Goal: Task Accomplishment & Management: Use online tool/utility

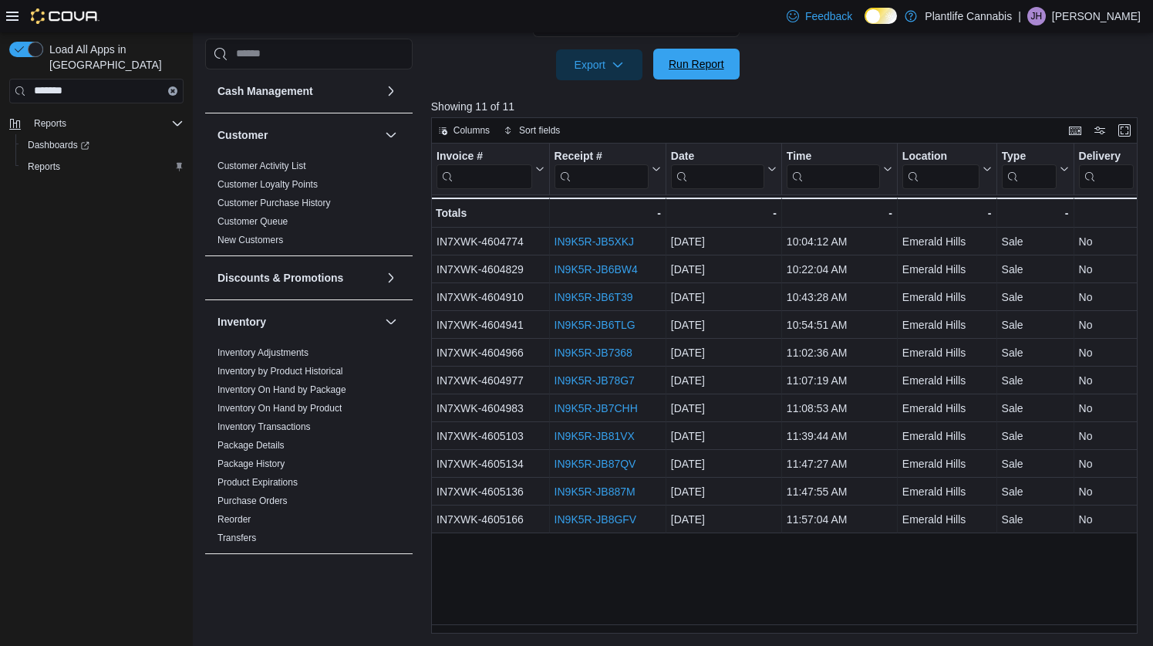
scroll to position [588, 0]
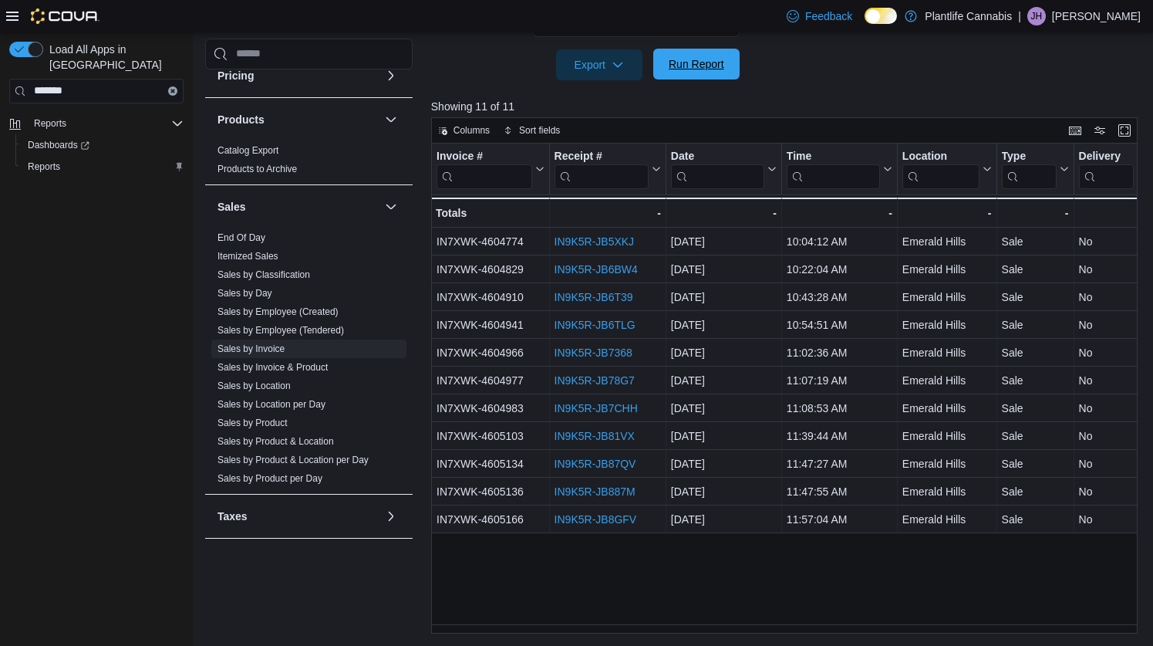
click at [680, 66] on span "Run Report" at bounding box center [697, 63] width 56 height 15
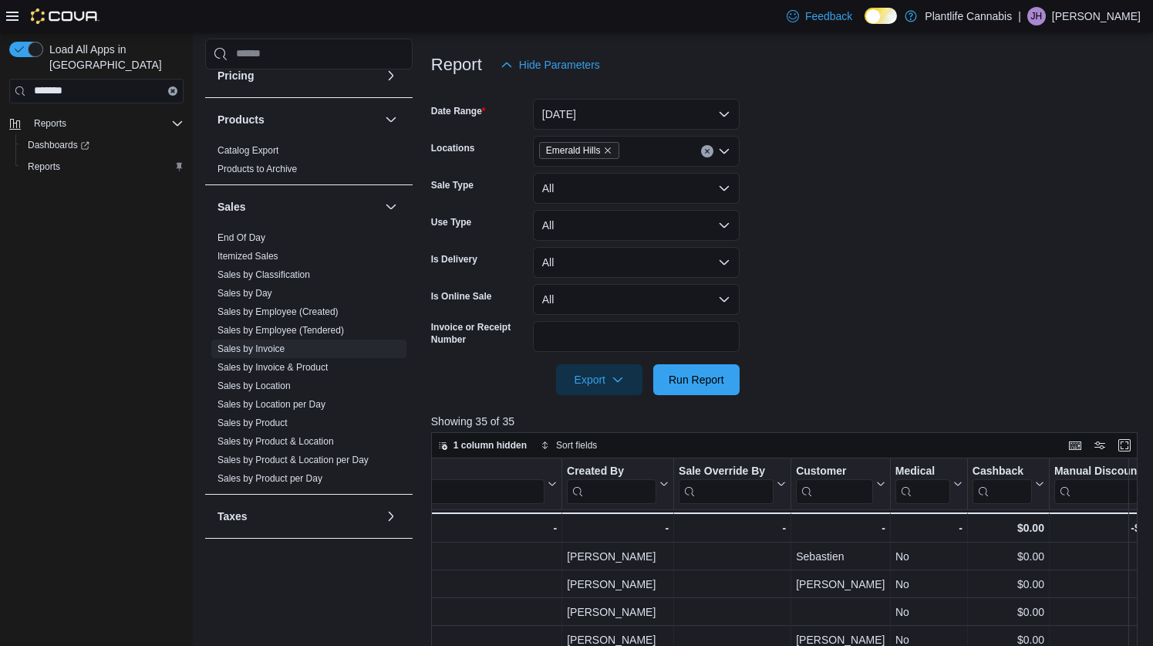
scroll to position [186, 0]
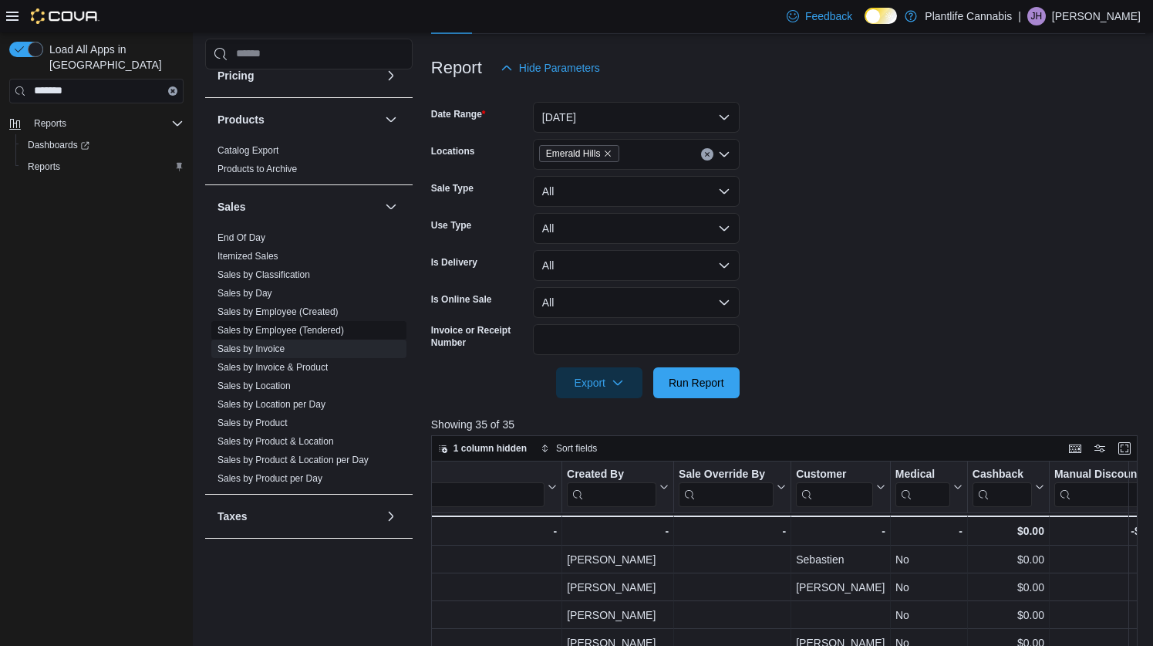
click at [312, 332] on link "Sales by Employee (Tendered)" at bounding box center [281, 330] width 127 height 11
click at [310, 280] on link "Sales by Classification" at bounding box center [264, 274] width 93 height 11
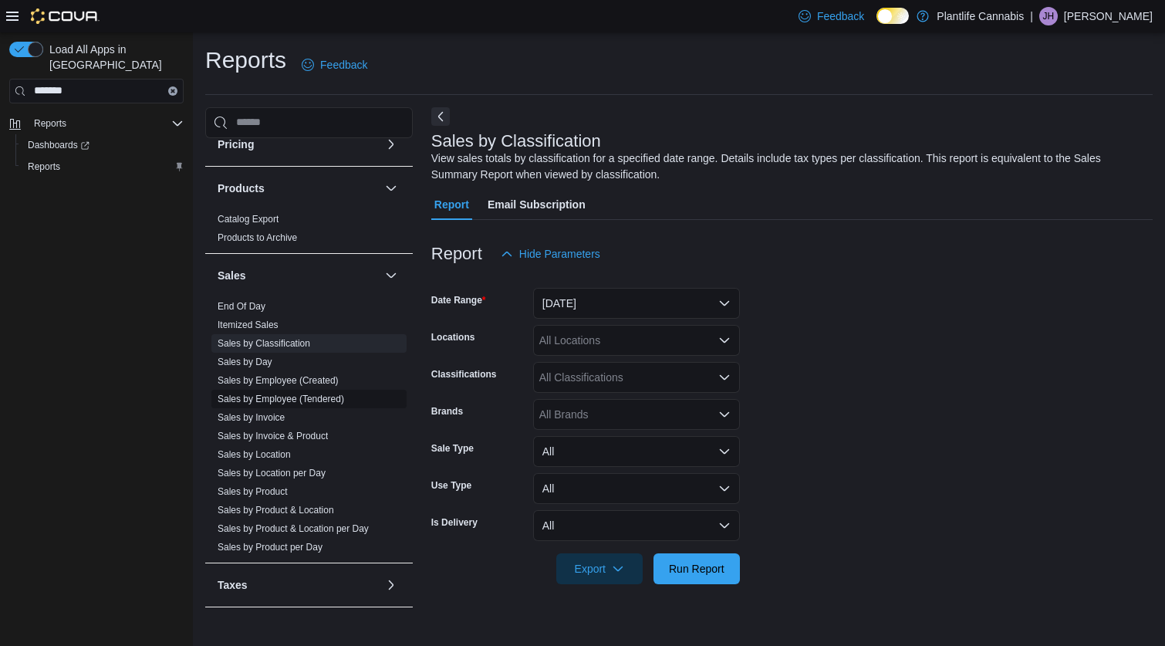
click at [316, 393] on link "Sales by Employee (Tendered)" at bounding box center [281, 398] width 127 height 11
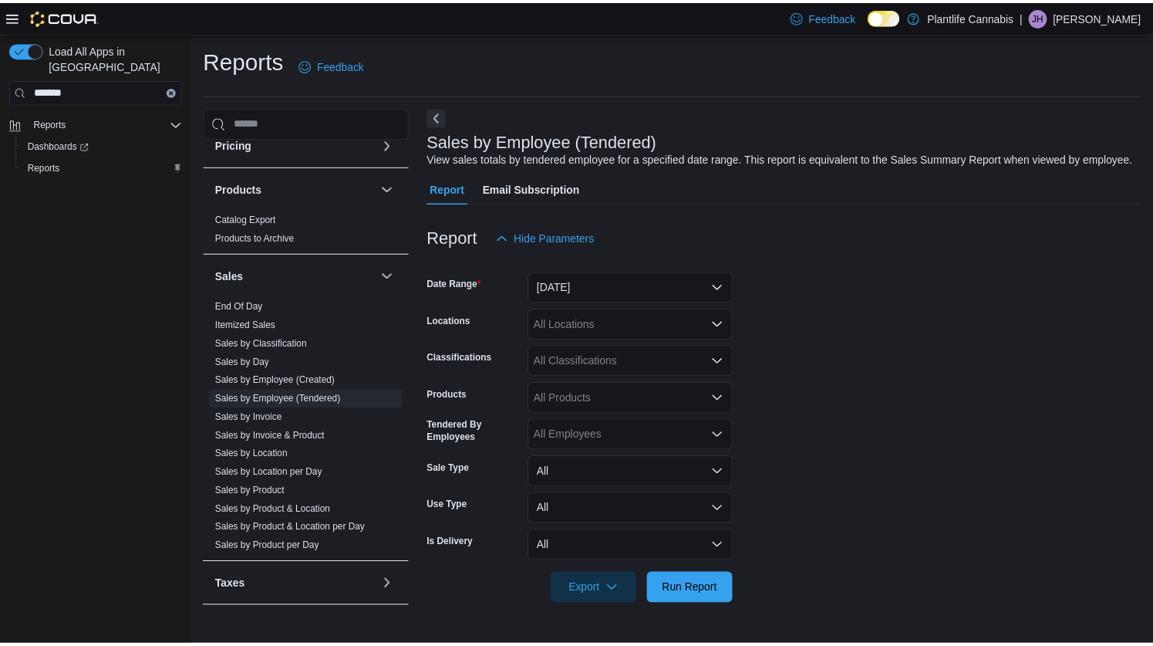
scroll to position [6, 0]
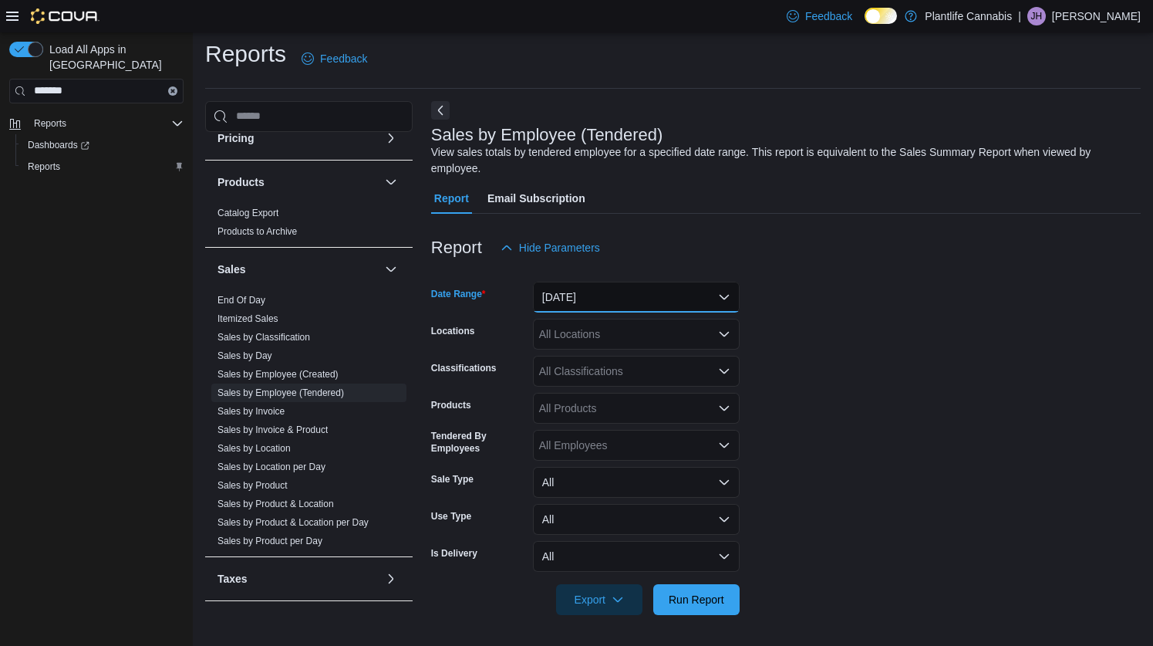
click at [612, 289] on button "[DATE]" at bounding box center [636, 297] width 207 height 31
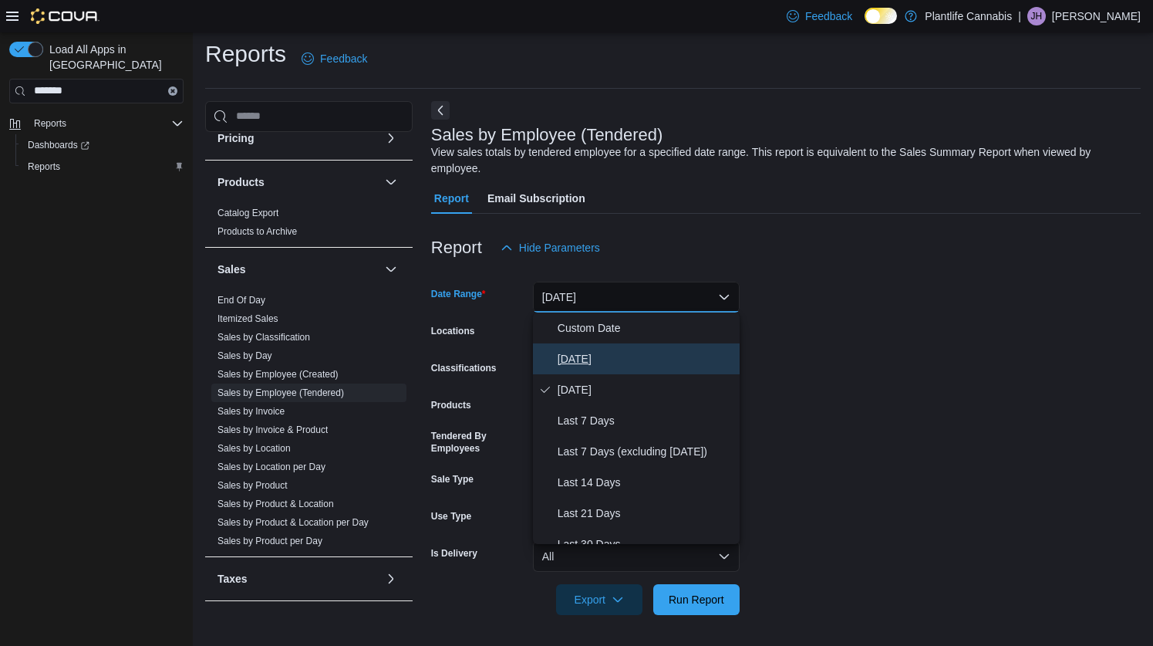
click at [582, 366] on span "[DATE]" at bounding box center [646, 358] width 176 height 19
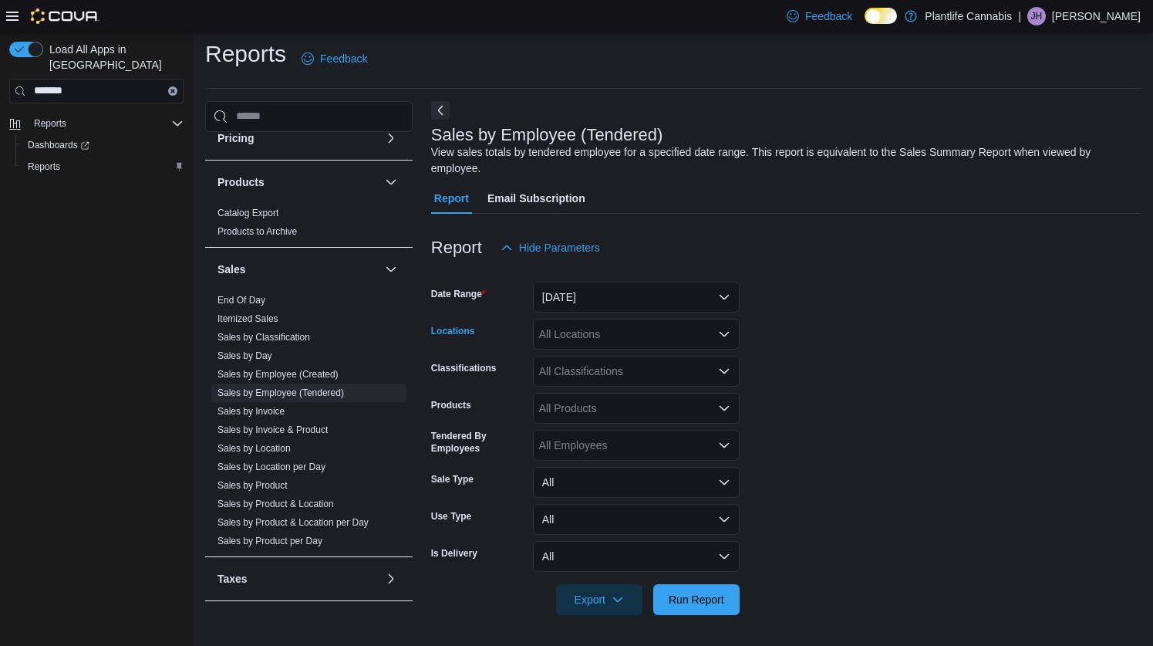
click at [597, 330] on div "All Locations" at bounding box center [636, 334] width 207 height 31
type input "***"
click at [606, 357] on span "Emerald Hills" at bounding box center [605, 360] width 63 height 15
click at [763, 387] on form "Date Range [DATE] Locations Emerald Hills Classifications All Classifications P…" at bounding box center [786, 439] width 710 height 352
click at [697, 602] on span "Run Report" at bounding box center [697, 598] width 56 height 15
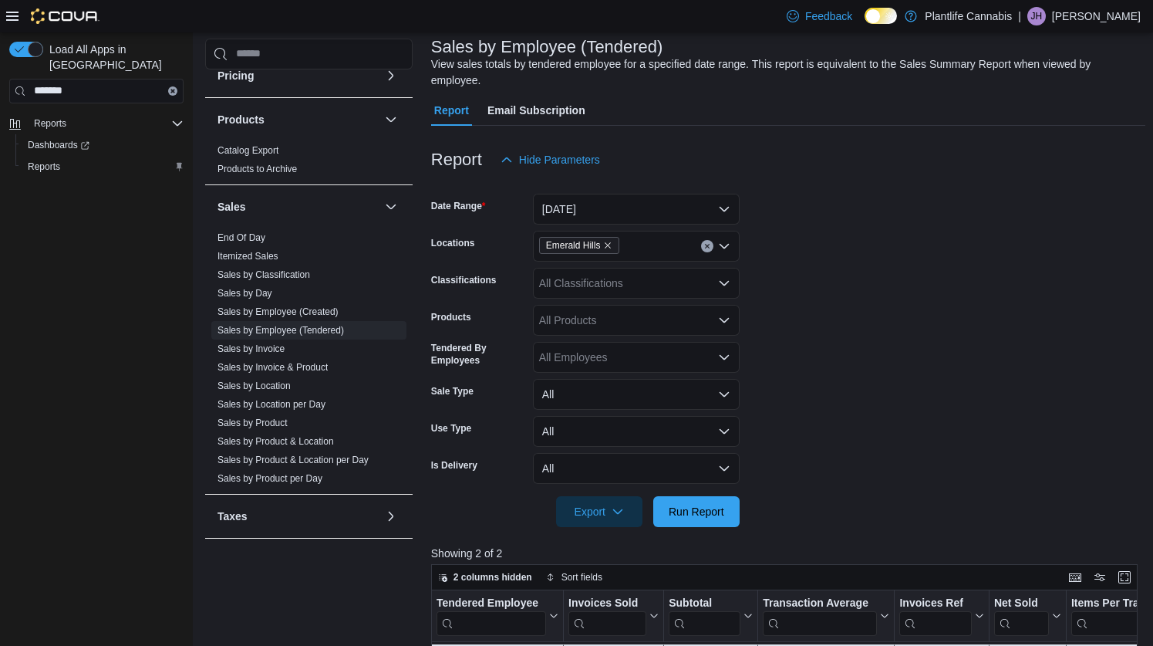
scroll to position [93, 0]
click at [574, 290] on div "All Classifications" at bounding box center [636, 283] width 207 height 31
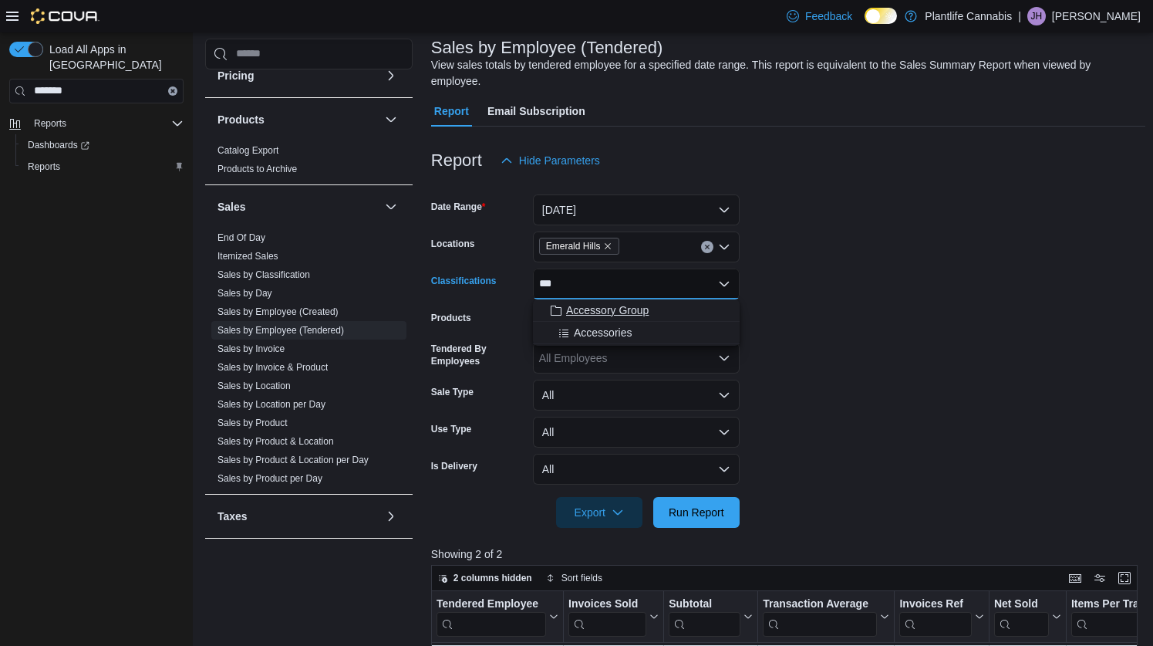
type input "***"
click at [603, 310] on span "Accessory Group" at bounding box center [607, 309] width 83 height 15
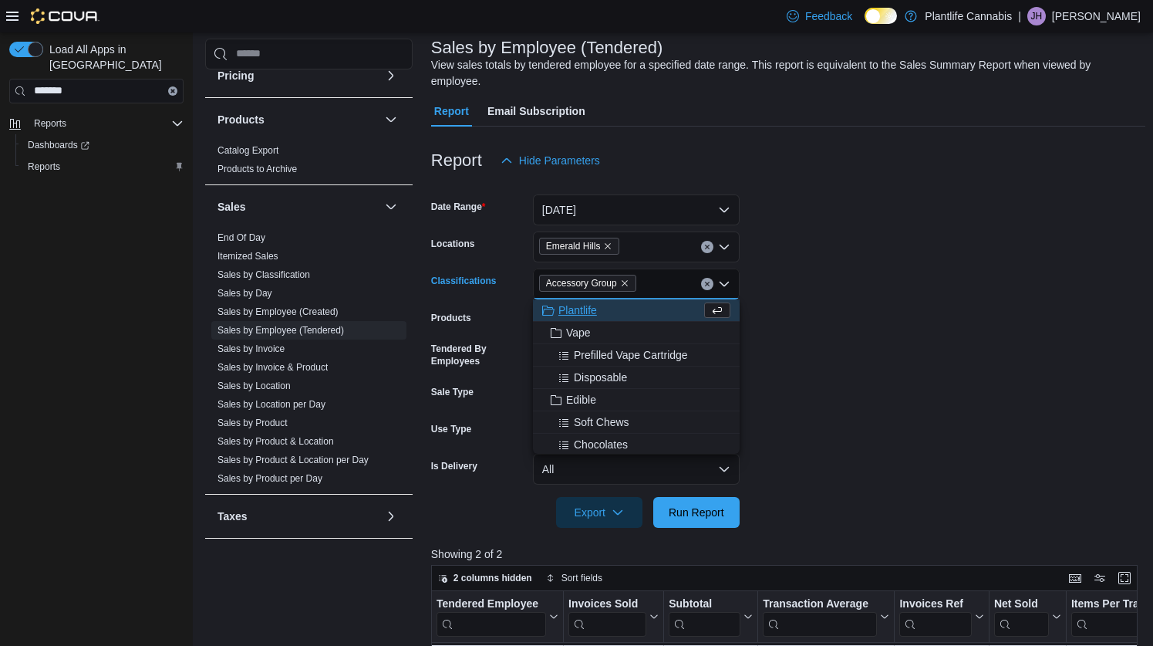
drag, startPoint x: 964, startPoint y: 411, endPoint x: 814, endPoint y: 490, distance: 169.1
click at [964, 411] on form "Date Range [DATE] Locations [GEOGRAPHIC_DATA] Classifications Accessory Group C…" at bounding box center [788, 352] width 714 height 352
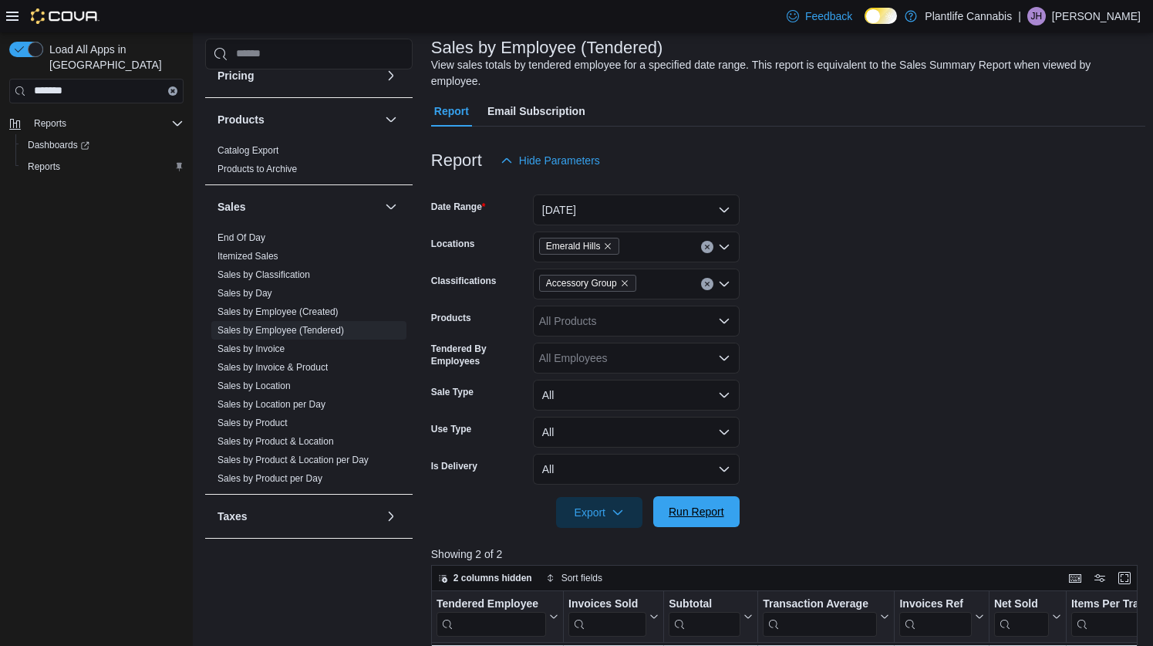
click at [706, 519] on span "Run Report" at bounding box center [697, 511] width 68 height 31
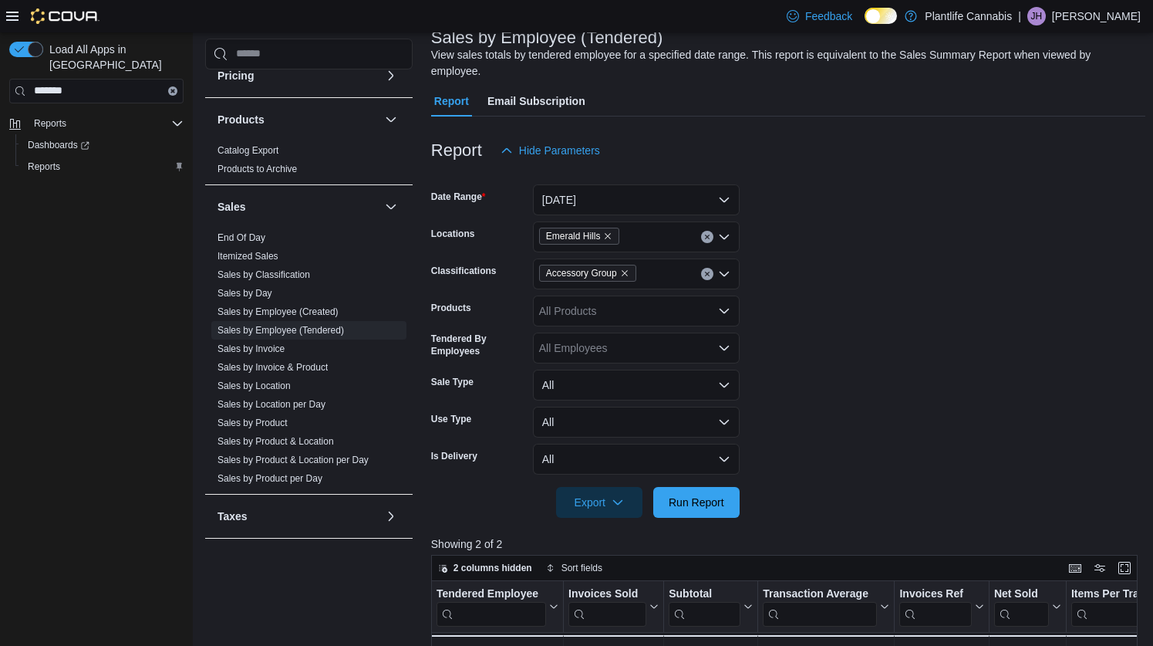
scroll to position [100, 0]
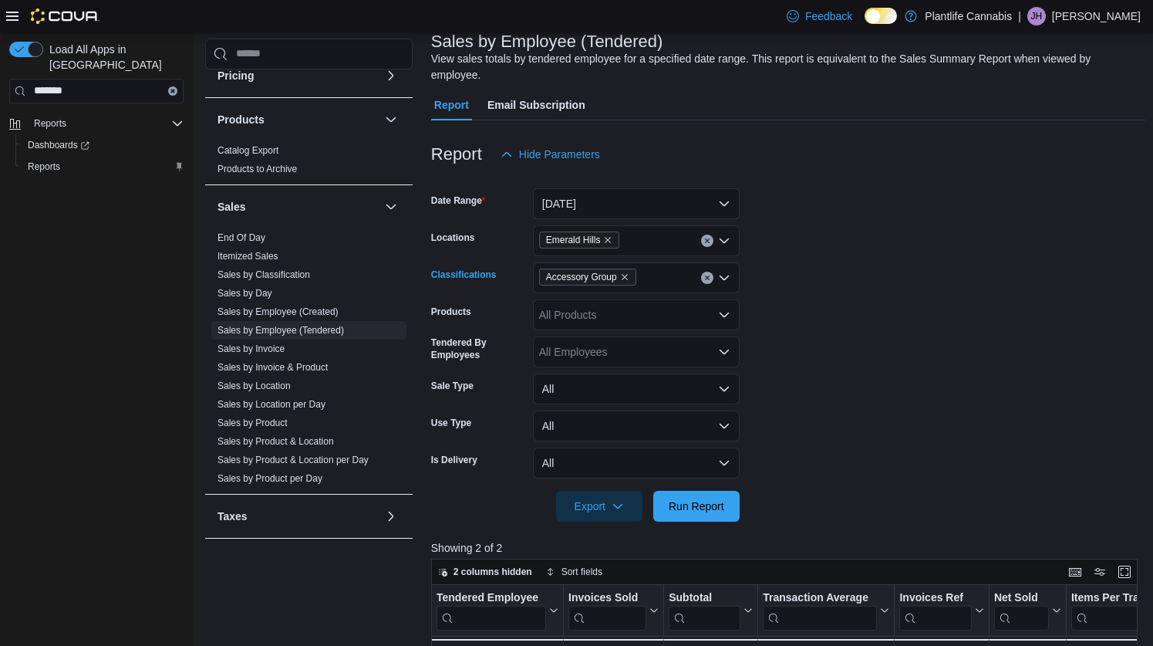
click at [710, 279] on icon "Clear input" at bounding box center [707, 278] width 6 height 6
click at [876, 306] on form "Date Range [DATE] Locations Emerald Hills Classifications All Classifications P…" at bounding box center [788, 346] width 714 height 352
click at [282, 344] on link "Sales by Invoice" at bounding box center [251, 348] width 67 height 11
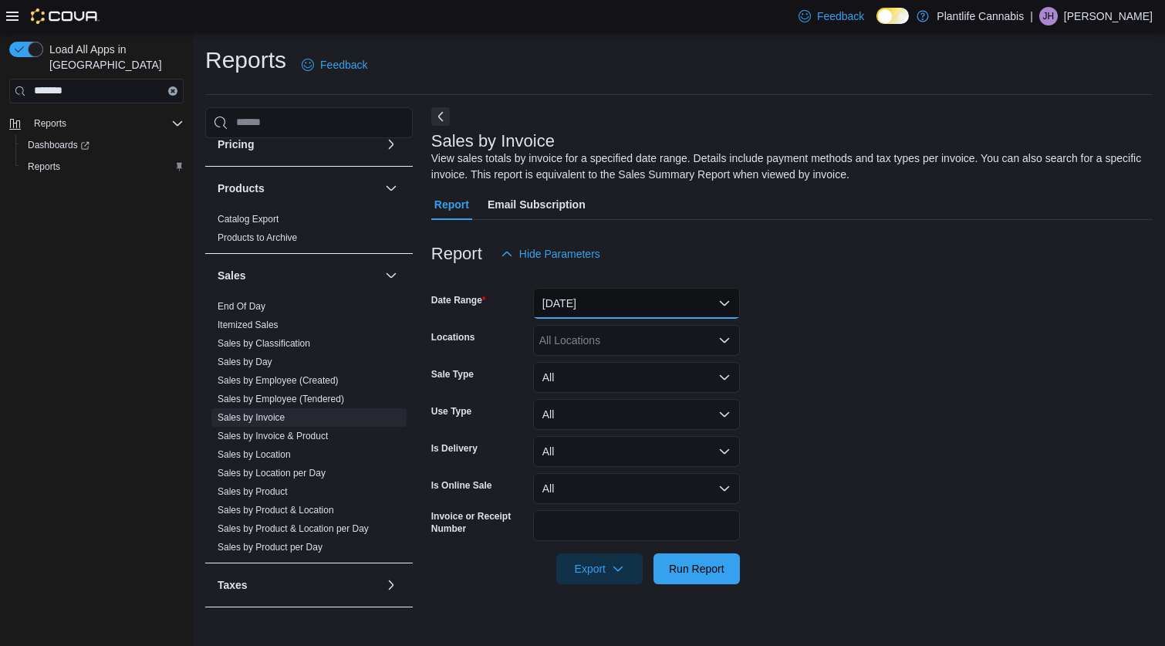
click at [640, 305] on button "[DATE]" at bounding box center [636, 303] width 207 height 31
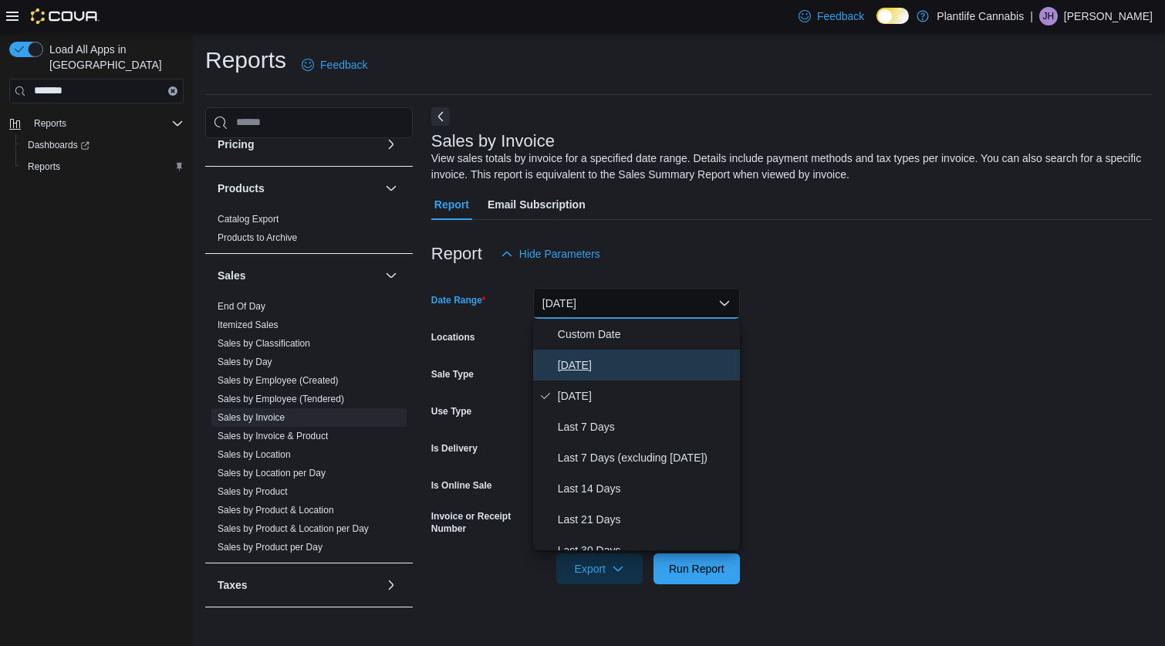
click at [600, 363] on span "[DATE]" at bounding box center [646, 365] width 176 height 19
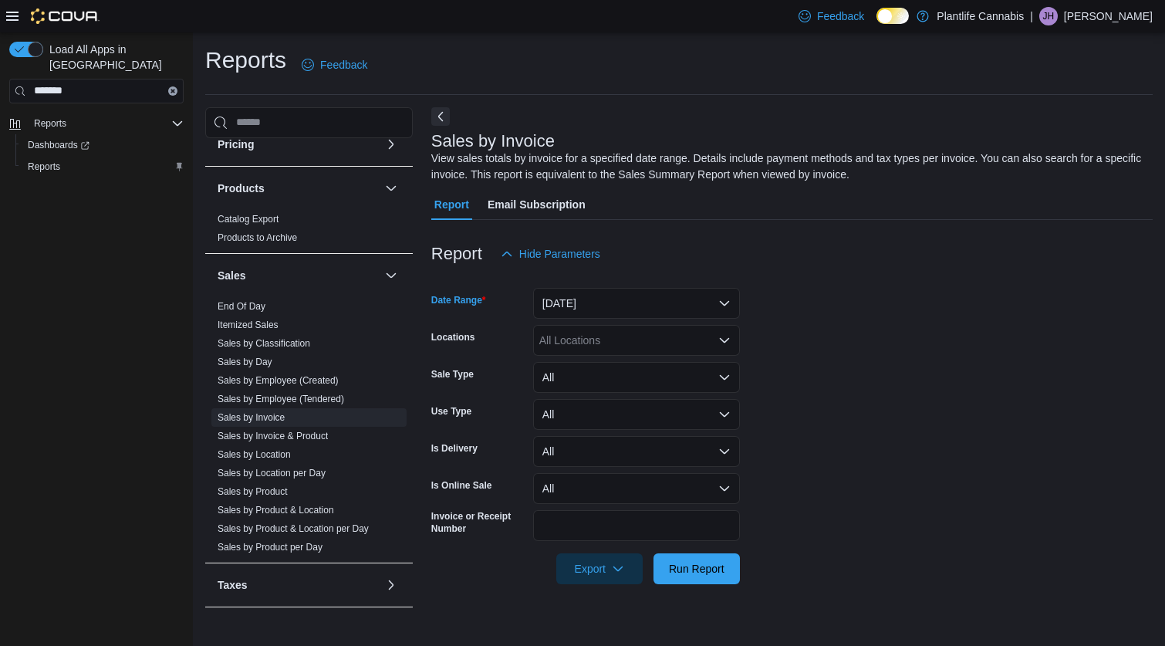
click at [604, 346] on div "All Locations" at bounding box center [636, 340] width 207 height 31
type input "***"
click at [606, 373] on span "Emerald Hills" at bounding box center [605, 366] width 63 height 15
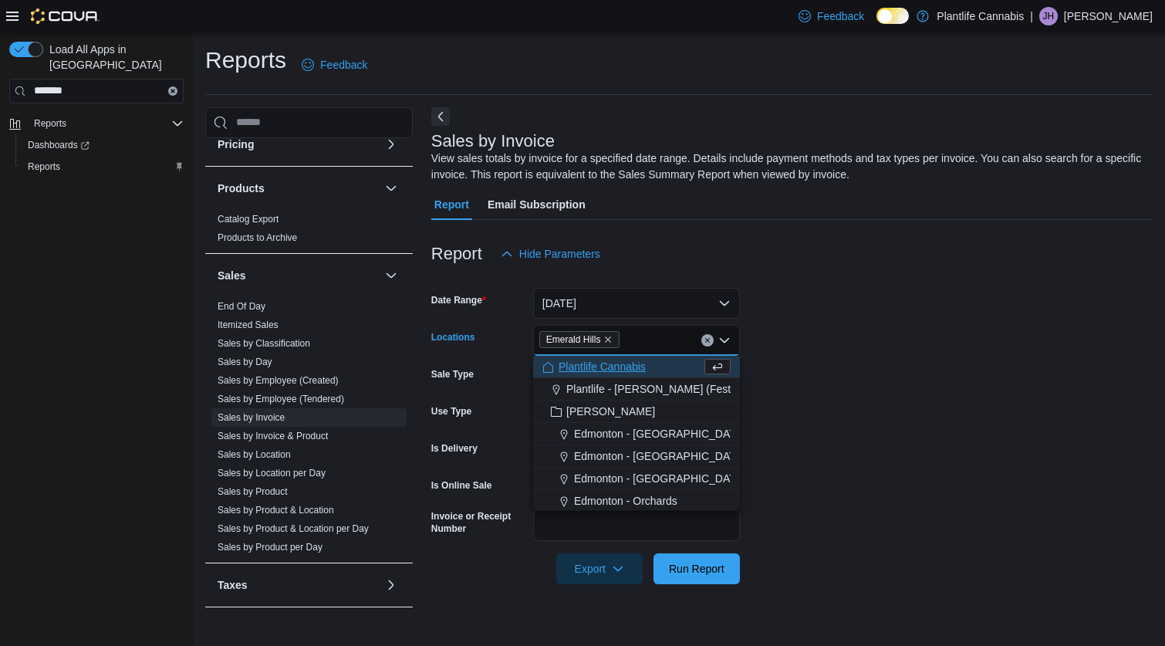
click at [994, 448] on form "Date Range [DATE] Locations [GEOGRAPHIC_DATA] Combo box. Selected. [GEOGRAPHIC_…" at bounding box center [791, 426] width 721 height 315
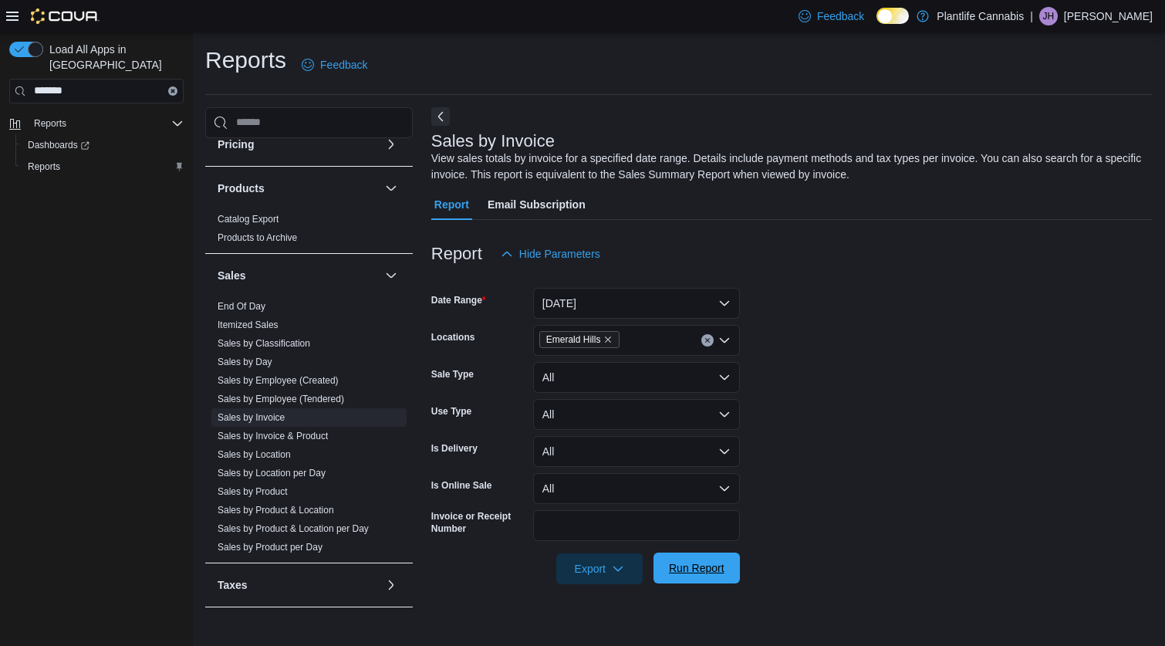
click at [690, 568] on span "Run Report" at bounding box center [697, 567] width 56 height 15
